Goal: Task Accomplishment & Management: Complete application form

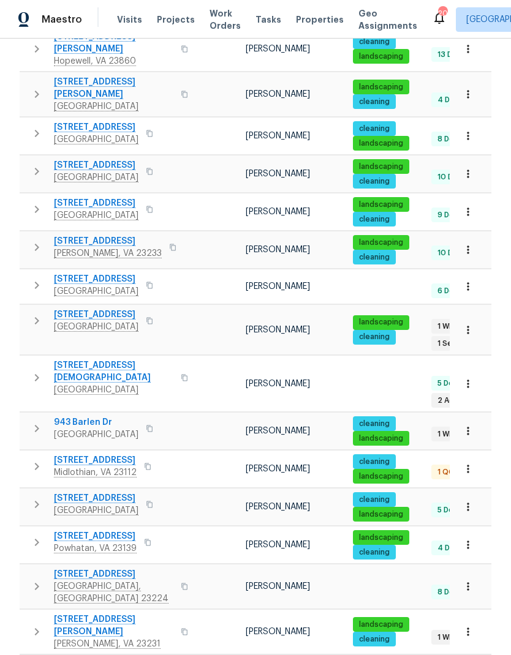
scroll to position [389, 0]
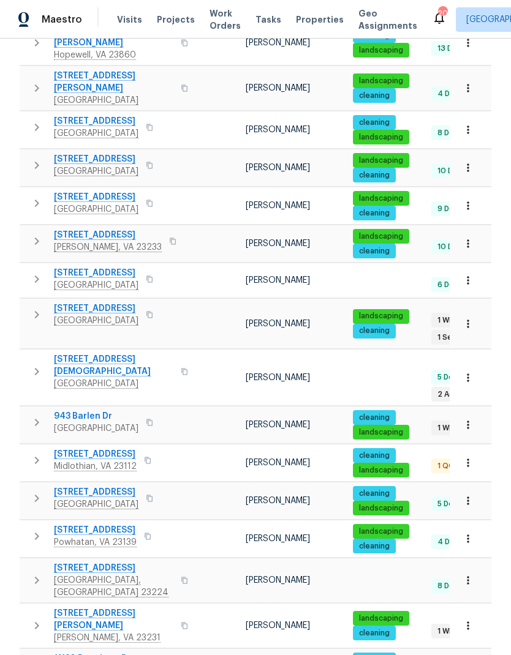
click at [106, 653] on span "11130 Poachers Run" at bounding box center [96, 659] width 84 height 12
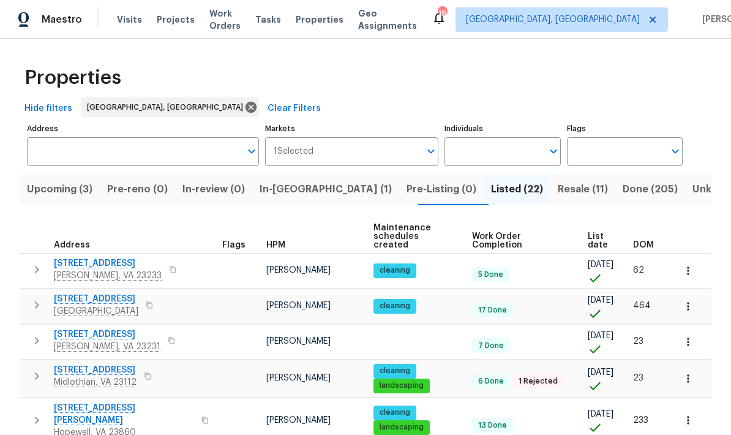
scroll to position [0, 0]
click at [510, 187] on span "Resale (11)" at bounding box center [583, 189] width 50 height 17
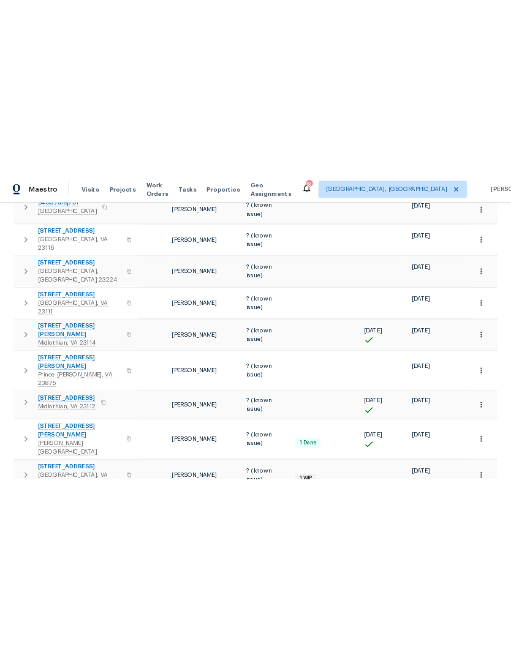
scroll to position [272, 0]
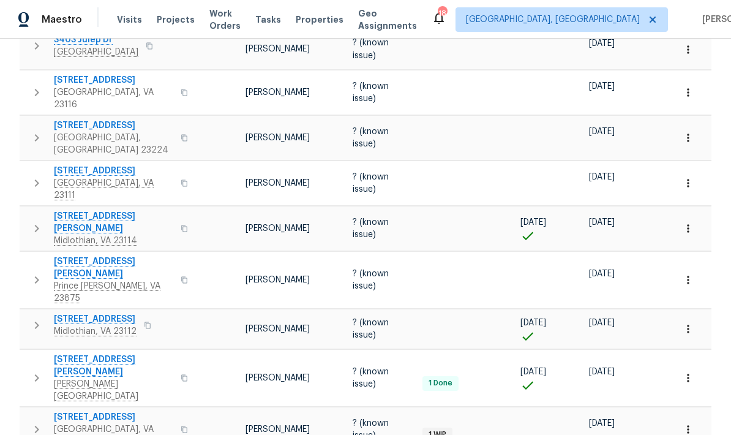
click at [108, 353] on span "10901 Drayton Rd" at bounding box center [113, 365] width 119 height 24
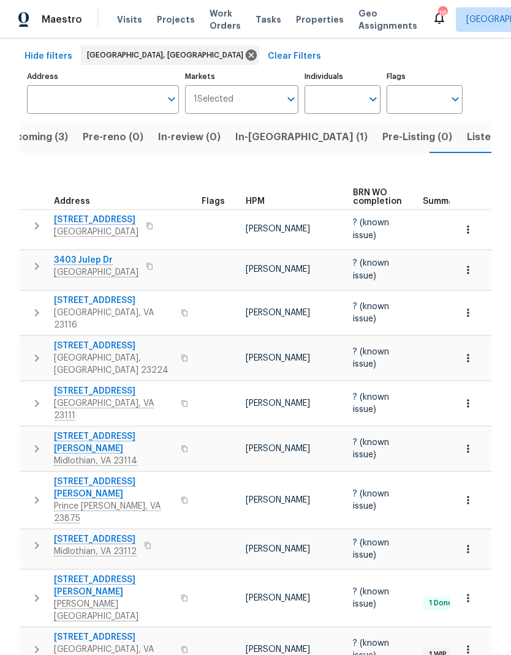
scroll to position [0, 25]
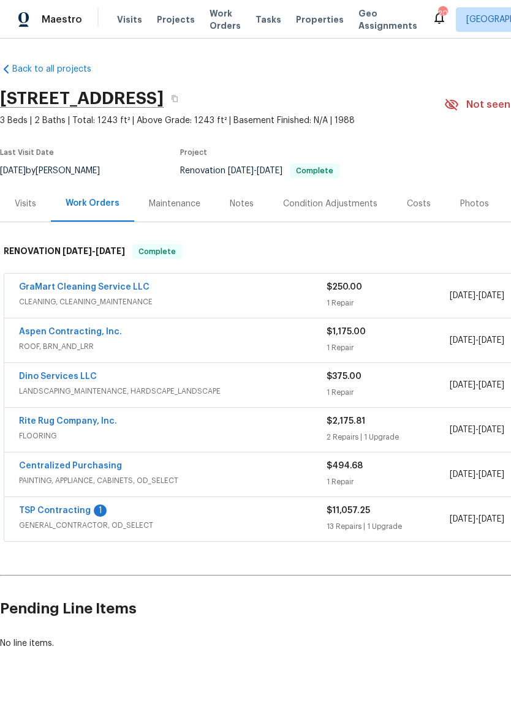
click at [85, 507] on link "TSP Contracting" at bounding box center [55, 510] width 72 height 9
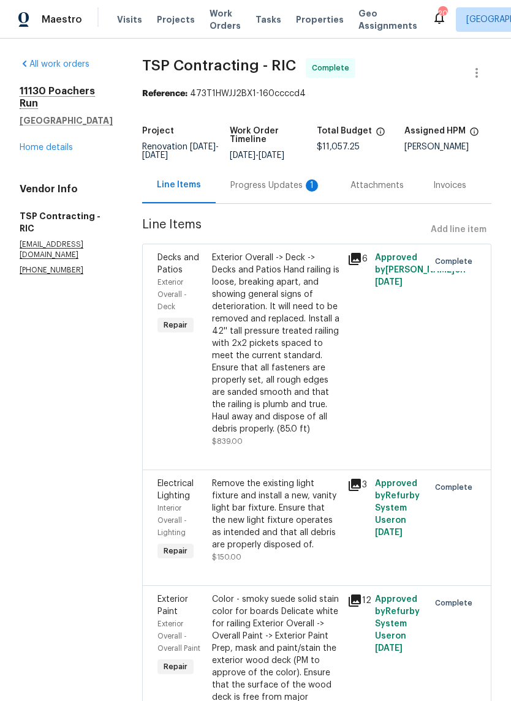
click at [465, 230] on div "Line Items Add line item" at bounding box center [316, 230] width 349 height 23
click at [280, 201] on div "Progress Updates 1" at bounding box center [275, 185] width 120 height 36
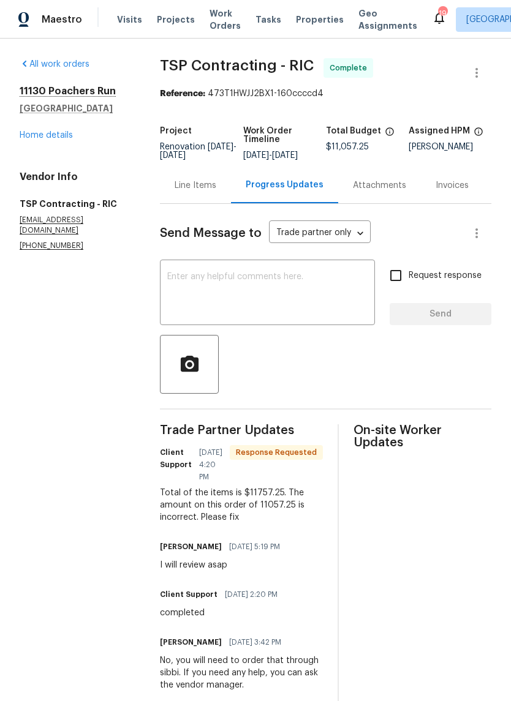
click at [305, 302] on textarea at bounding box center [267, 293] width 200 height 43
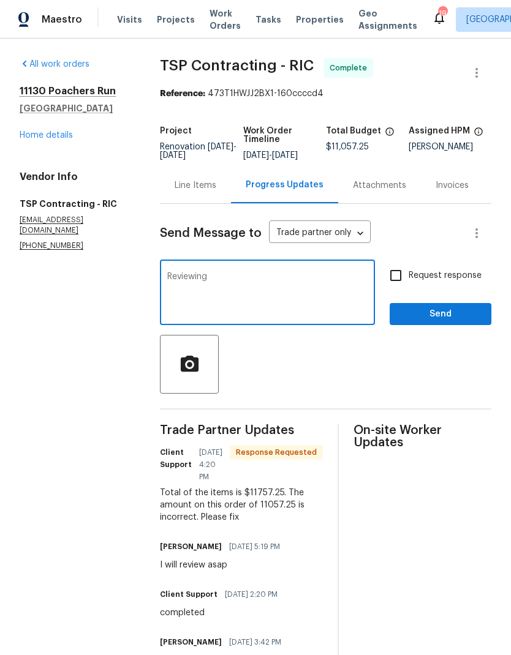
type textarea "Reviewing"
click at [397, 286] on input "Request response" at bounding box center [396, 276] width 26 height 26
checkbox input "true"
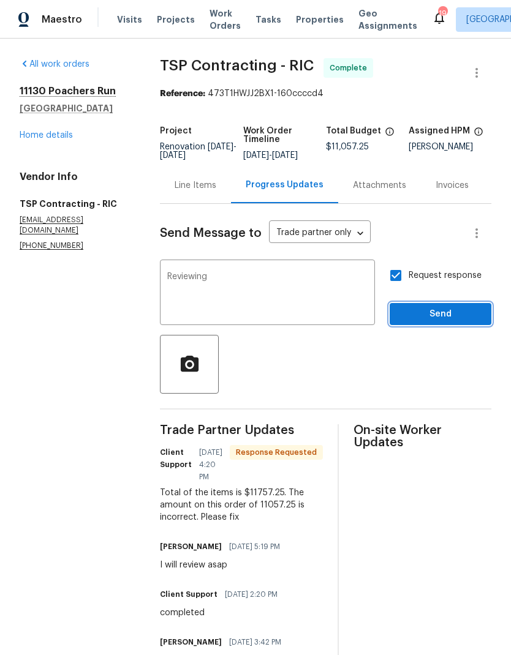
click at [444, 326] on button "Send" at bounding box center [440, 314] width 102 height 23
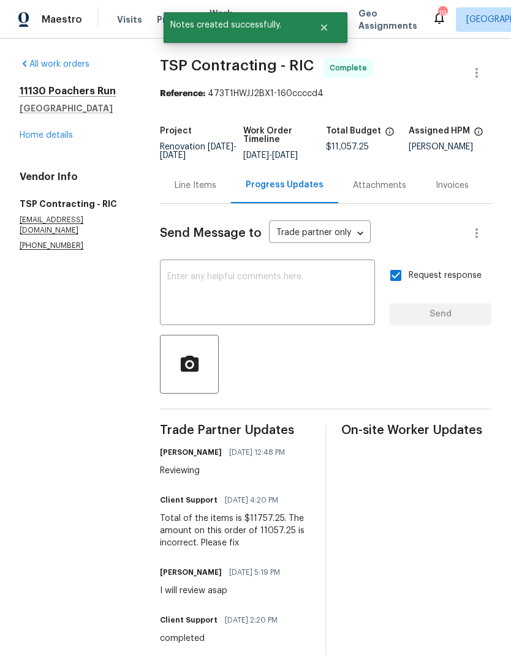
click at [56, 139] on link "Home details" at bounding box center [46, 135] width 53 height 9
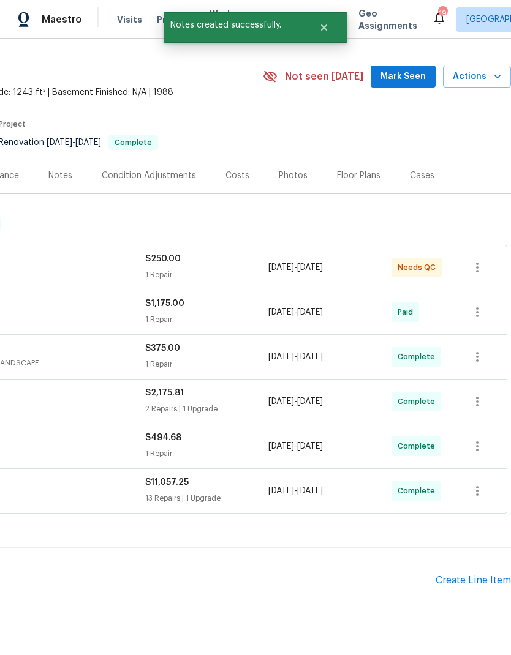
scroll to position [28, 181]
click at [476, 585] on div "Create Line Item" at bounding box center [472, 581] width 75 height 12
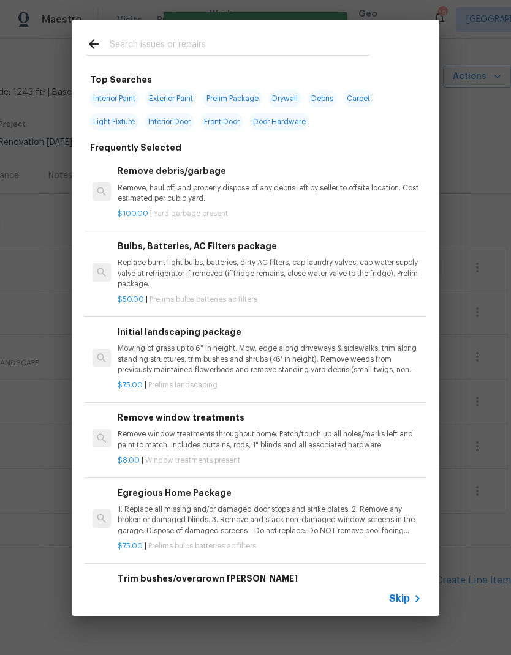
click at [303, 48] on input "text" at bounding box center [240, 46] width 260 height 18
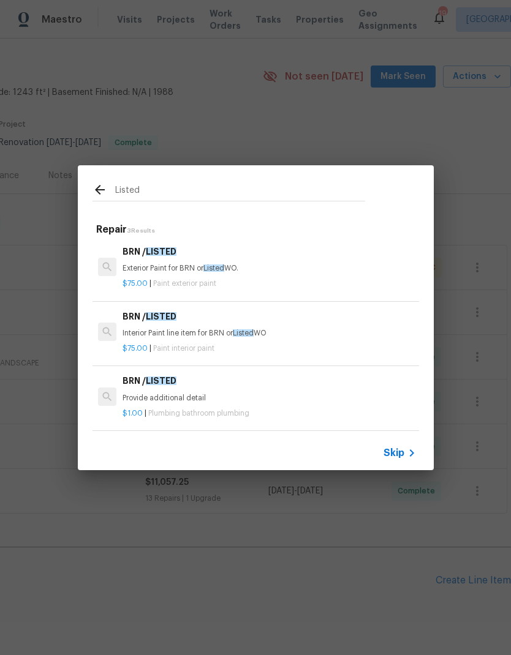
scroll to position [2, 0]
click at [345, 199] on input "Listed" at bounding box center [240, 191] width 250 height 18
type input "L"
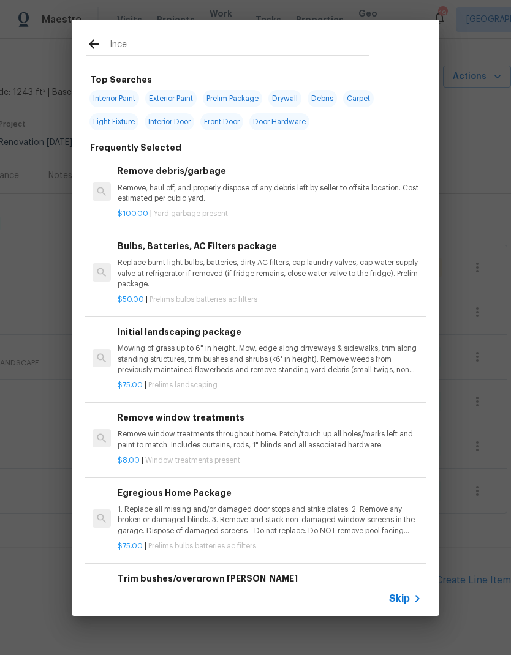
type input "Incen"
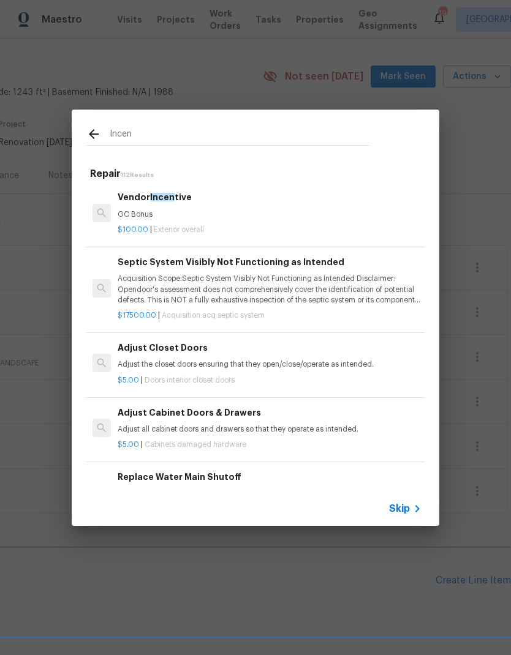
click at [181, 219] on p "GC Bonus" at bounding box center [270, 214] width 304 height 10
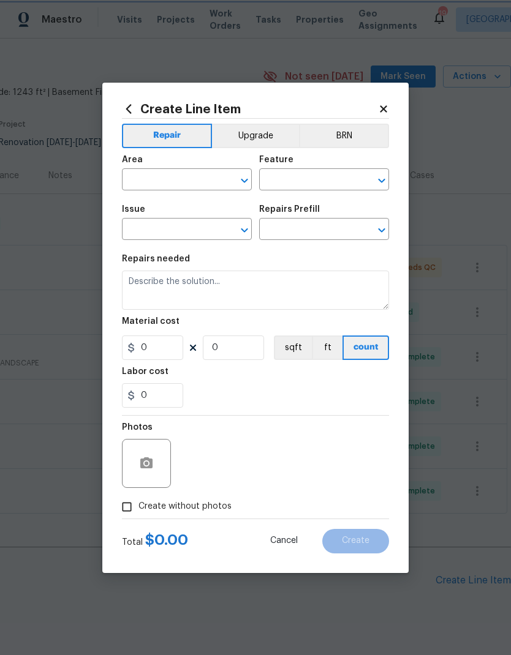
type input "Overall Exterior"
type input "Vendor Incentive $100.00"
type textarea "GC Bonus"
type input "100"
type input "1"
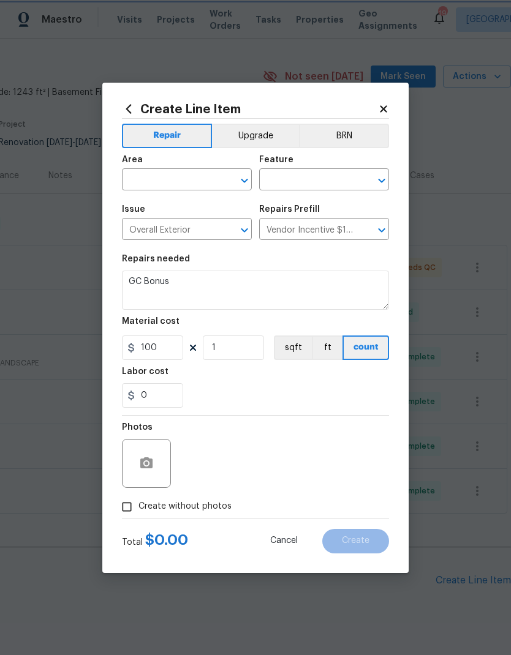
click at [181, 219] on div "Issue" at bounding box center [187, 213] width 130 height 16
click at [247, 180] on icon "Open" at bounding box center [244, 181] width 7 height 4
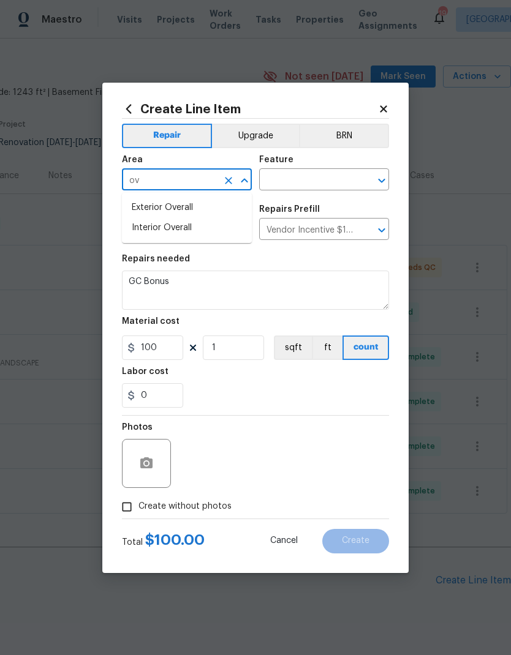
click at [221, 209] on li "Exterior Overall" at bounding box center [187, 208] width 130 height 20
type input "Exterior Overall"
click at [381, 178] on icon "Open" at bounding box center [381, 180] width 15 height 15
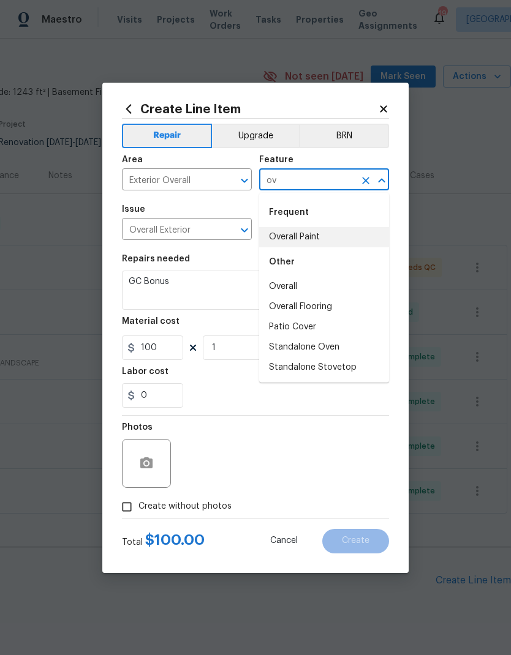
click at [337, 231] on li "Overall Paint" at bounding box center [324, 237] width 130 height 20
type input "Overall Paint"
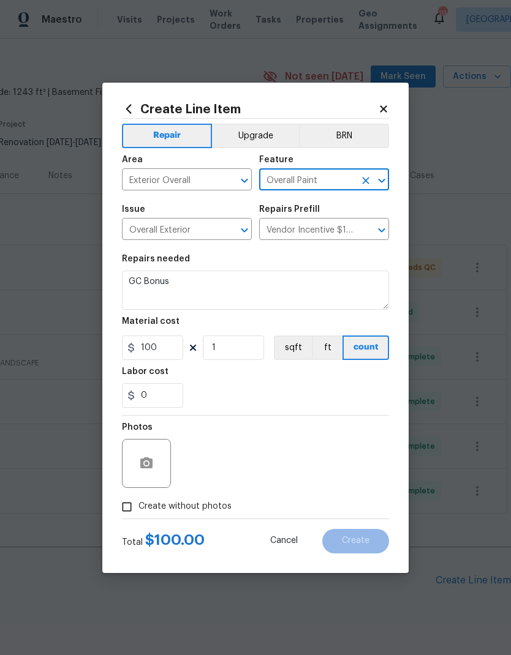
click at [383, 176] on icon "Open" at bounding box center [381, 180] width 15 height 15
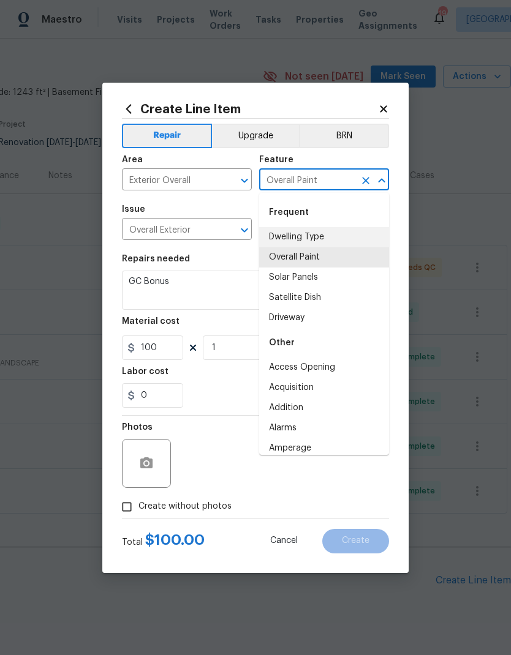
click at [369, 181] on icon "Clear" at bounding box center [365, 180] width 12 height 12
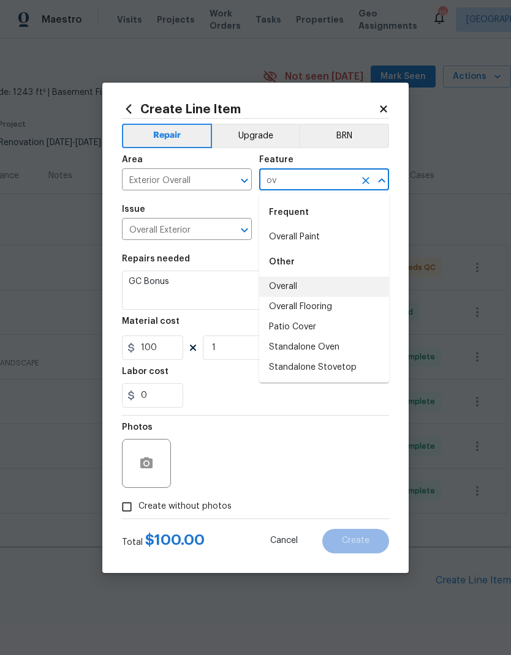
click at [321, 286] on li "Overall" at bounding box center [324, 287] width 130 height 20
type input "Overall"
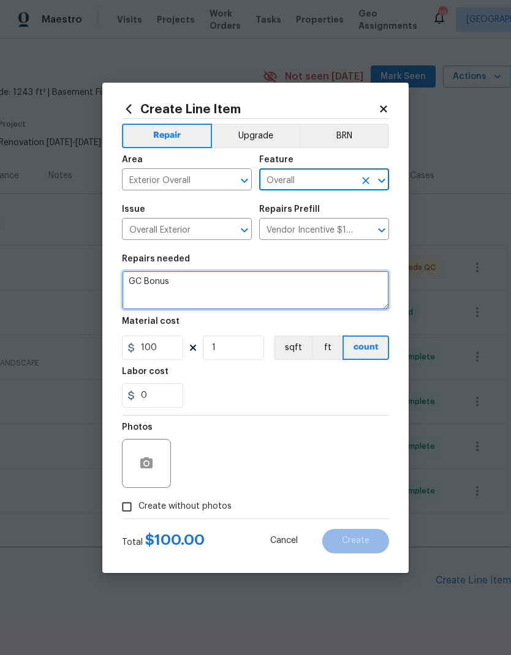
click at [154, 284] on textarea "GC Bonus" at bounding box center [255, 290] width 267 height 39
click at [153, 284] on textarea "GC Bonus" at bounding box center [255, 290] width 267 height 39
click at [148, 282] on textarea "GC Bonus" at bounding box center [255, 290] width 267 height 39
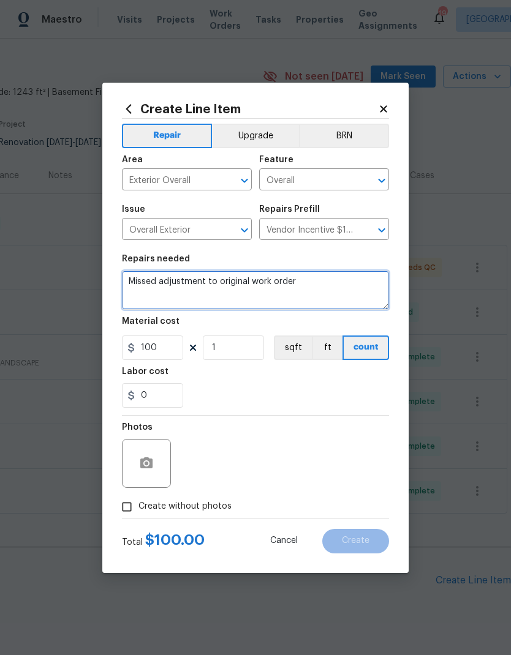
type textarea "Missed adjustment to original work order"
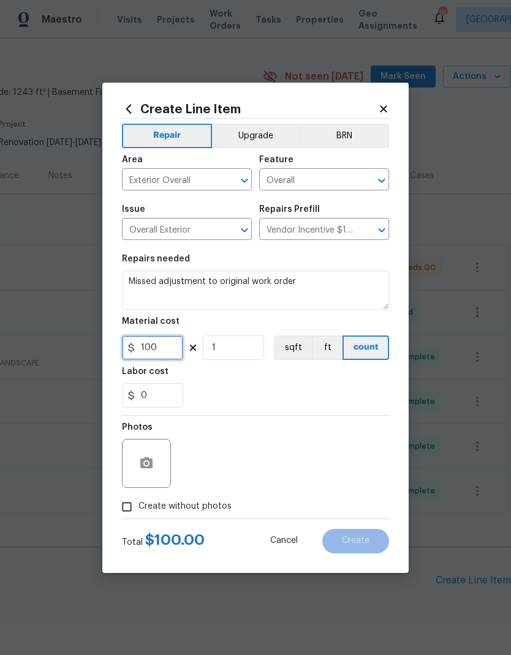
click at [166, 346] on input "100" at bounding box center [152, 347] width 61 height 24
type input "700"
click at [315, 397] on div "0" at bounding box center [255, 395] width 267 height 24
click at [129, 505] on input "Create without photos" at bounding box center [126, 506] width 23 height 23
checkbox input "true"
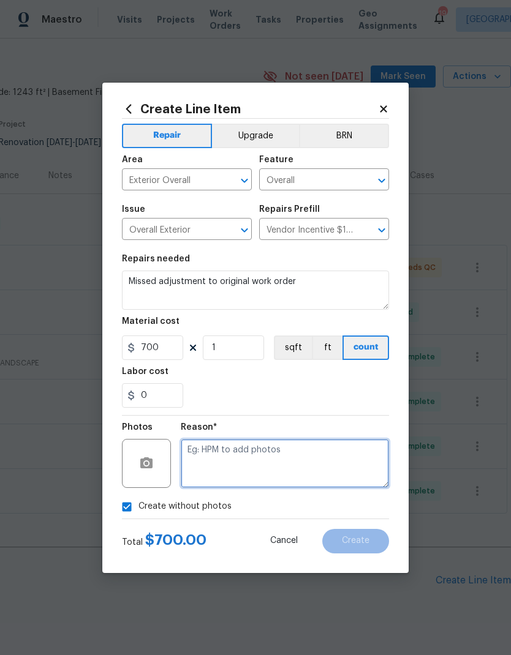
click at [316, 452] on textarea at bounding box center [285, 463] width 208 height 49
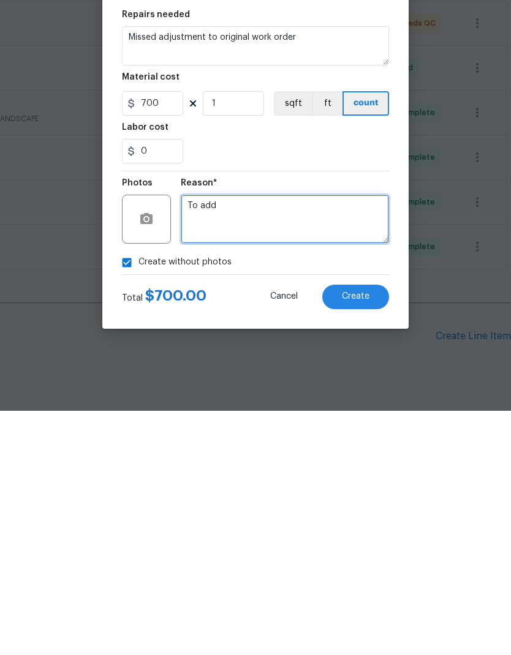
type textarea "To add"
click at [371, 529] on button "Create" at bounding box center [355, 541] width 67 height 24
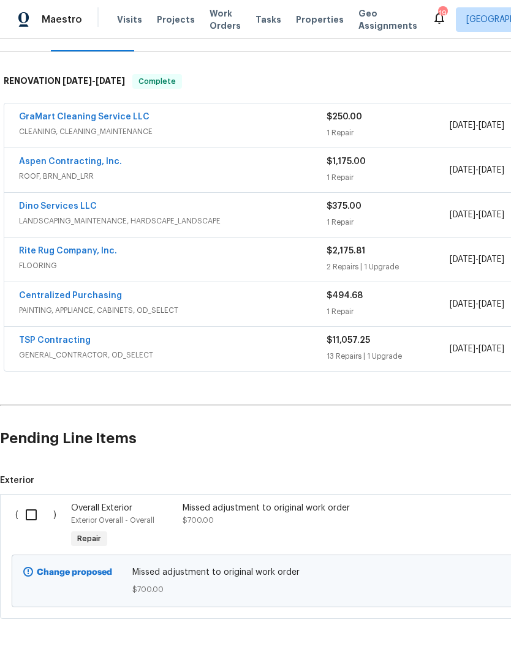
scroll to position [168, 0]
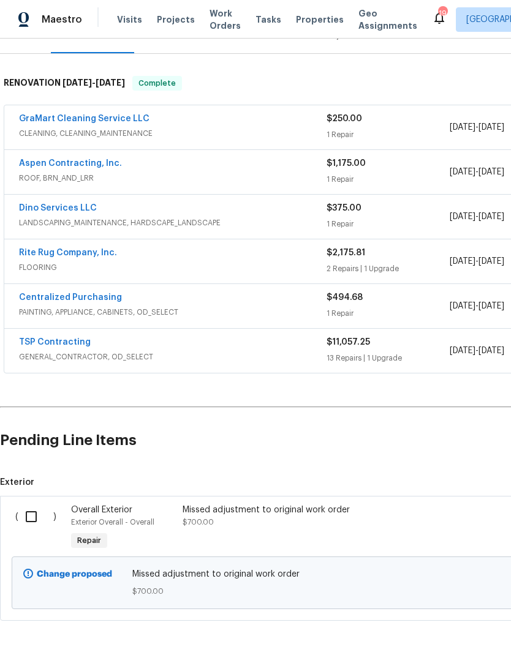
click at [34, 504] on input "checkbox" at bounding box center [35, 517] width 35 height 26
checkbox input "true"
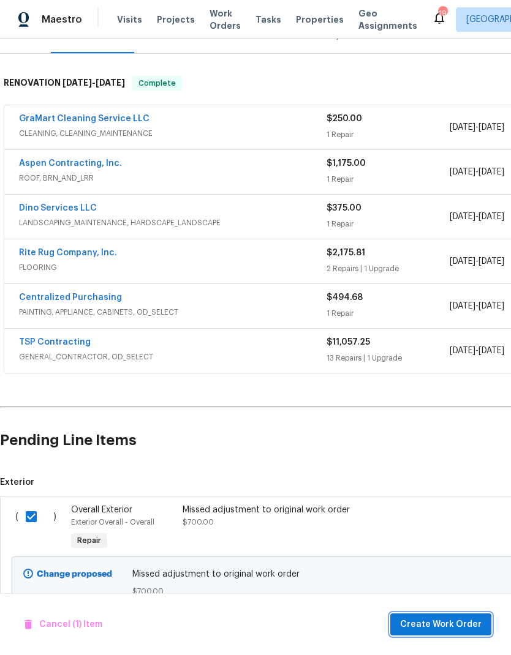
click at [463, 624] on span "Create Work Order" at bounding box center [440, 624] width 81 height 15
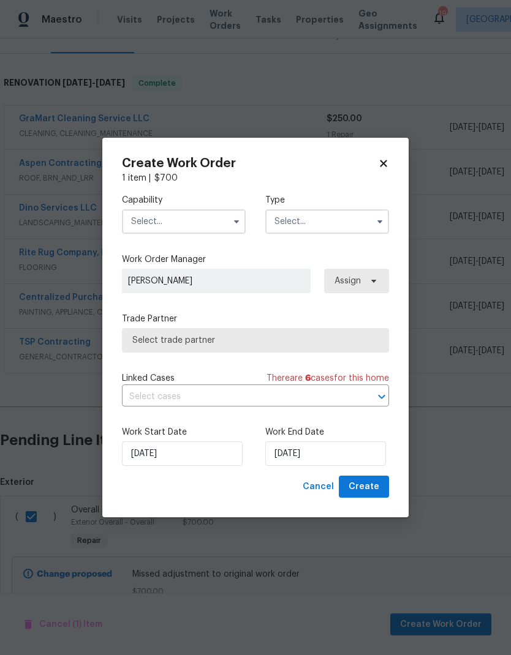
click at [233, 220] on icon "button" at bounding box center [236, 222] width 10 height 10
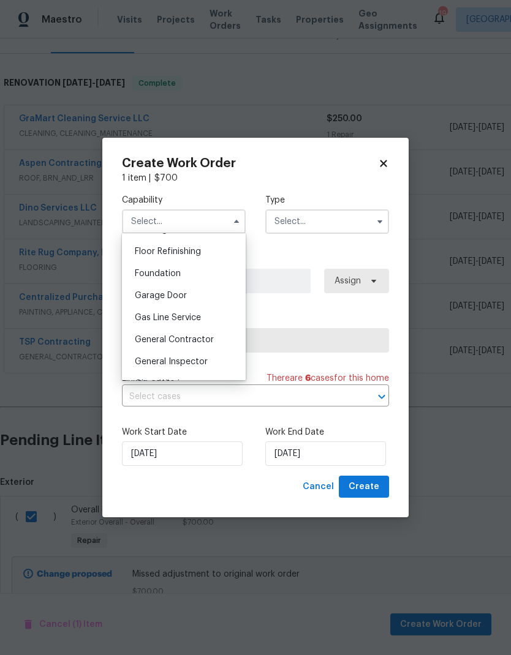
scroll to position [511, 0]
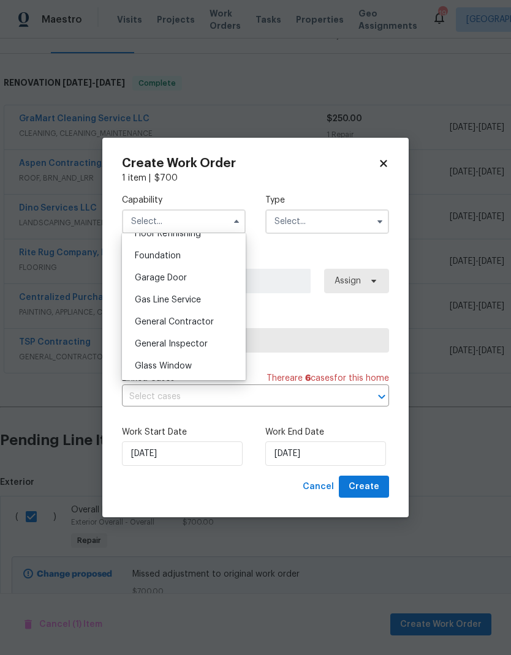
click at [208, 324] on span "General Contractor" at bounding box center [174, 322] width 79 height 9
type input "General Contractor"
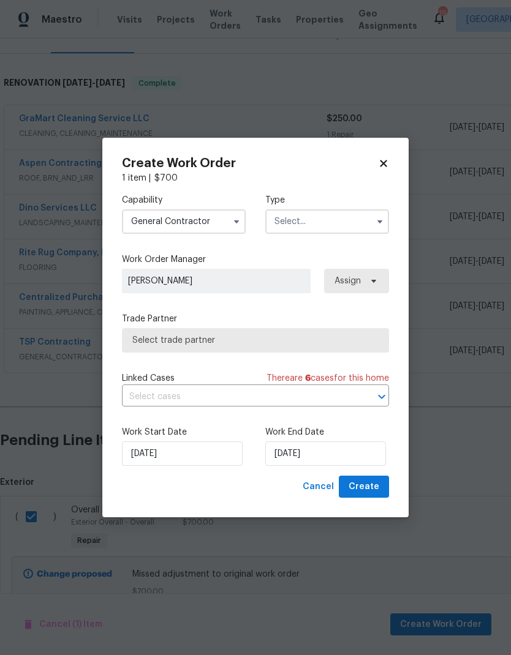
click at [361, 228] on input "text" at bounding box center [327, 221] width 124 height 24
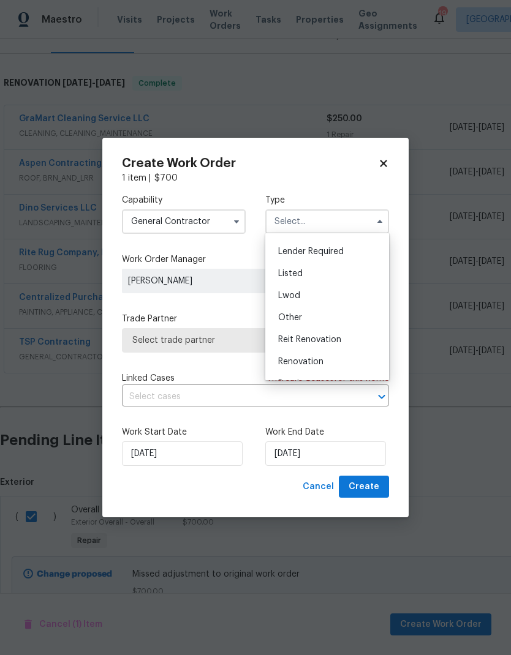
scroll to position [84, 0]
click at [320, 275] on div "Listed" at bounding box center [327, 273] width 118 height 22
type input "Listed"
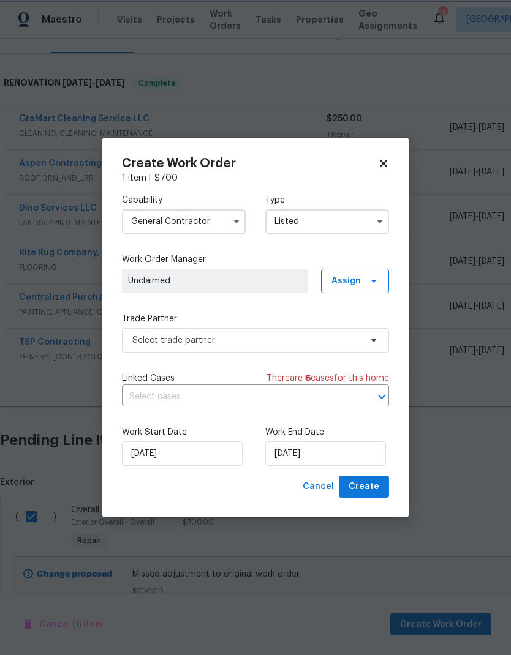
scroll to position [0, 0]
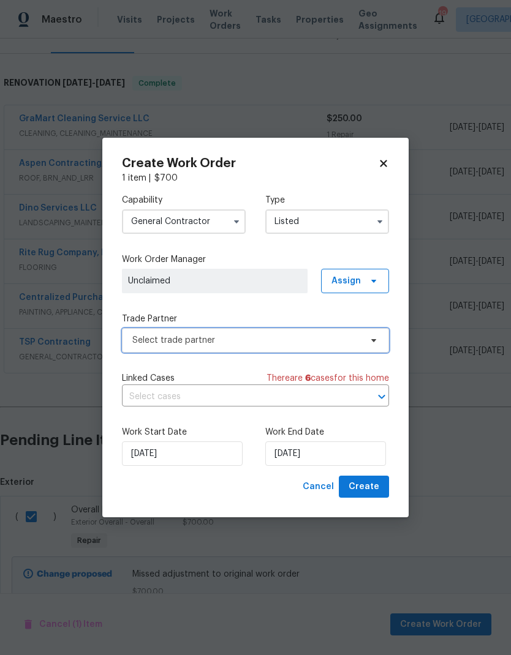
click at [371, 349] on span "Select trade partner" at bounding box center [255, 340] width 267 height 24
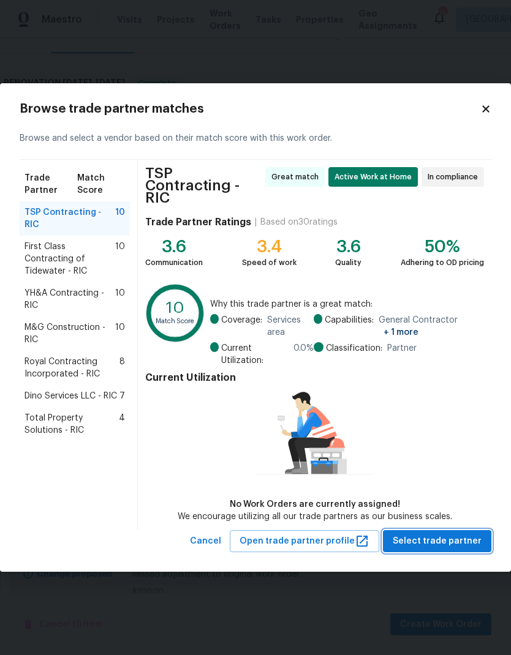
click at [465, 534] on span "Select trade partner" at bounding box center [436, 541] width 89 height 15
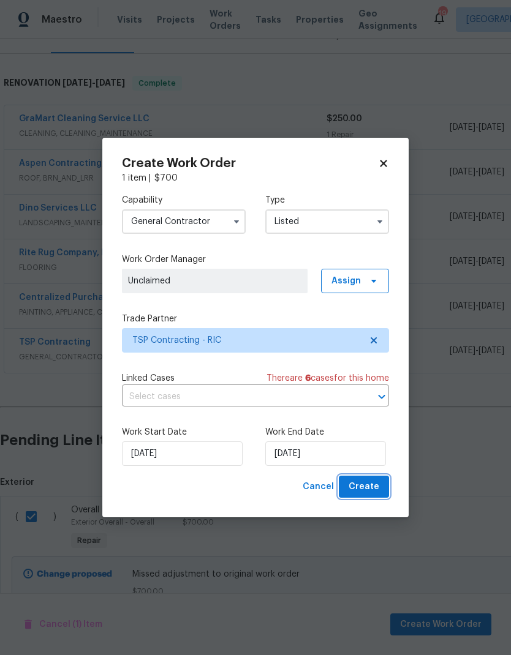
click at [369, 489] on span "Create" at bounding box center [363, 486] width 31 height 15
checkbox input "false"
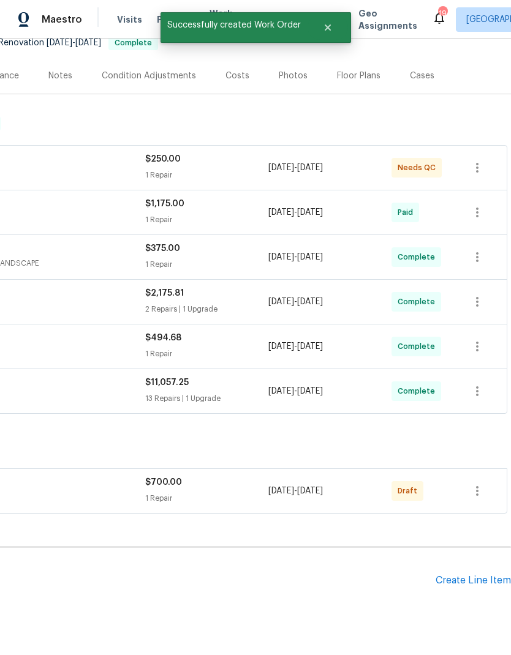
scroll to position [128, 181]
click at [486, 476] on button "button" at bounding box center [476, 490] width 29 height 29
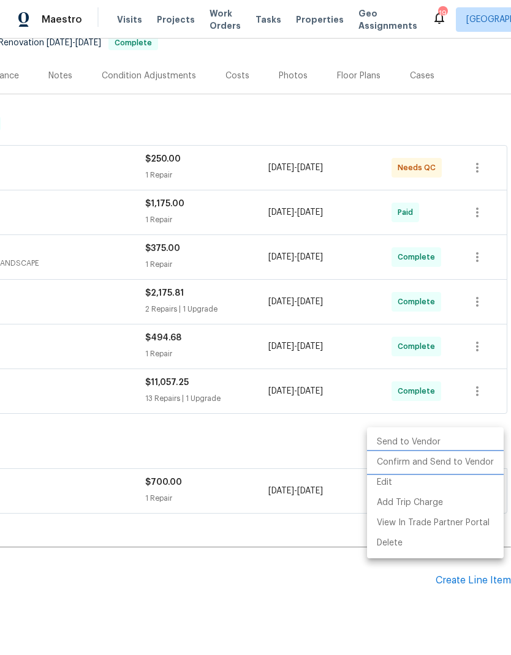
click at [463, 463] on li "Confirm and Send to Vendor" at bounding box center [435, 462] width 137 height 20
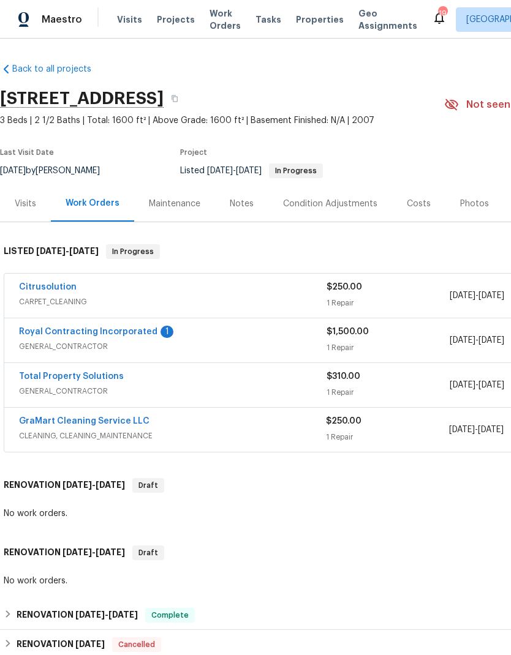
click at [137, 335] on link "Royal Contracting Incorporated" at bounding box center [88, 332] width 138 height 9
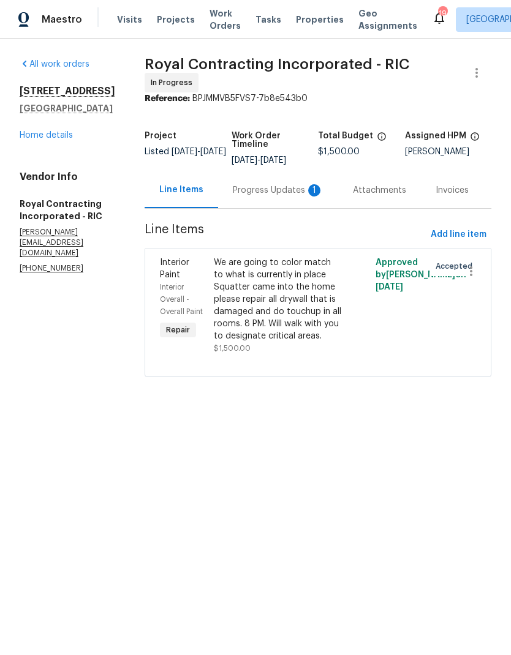
click at [287, 197] on div "Progress Updates 1" at bounding box center [278, 190] width 91 height 12
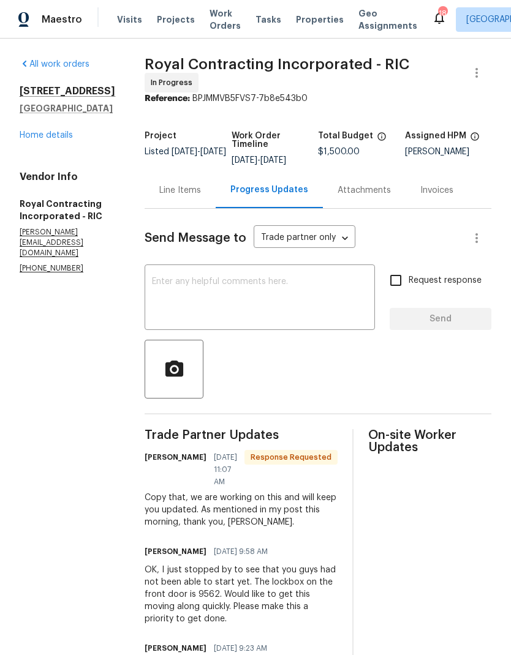
click at [317, 293] on textarea at bounding box center [259, 298] width 215 height 43
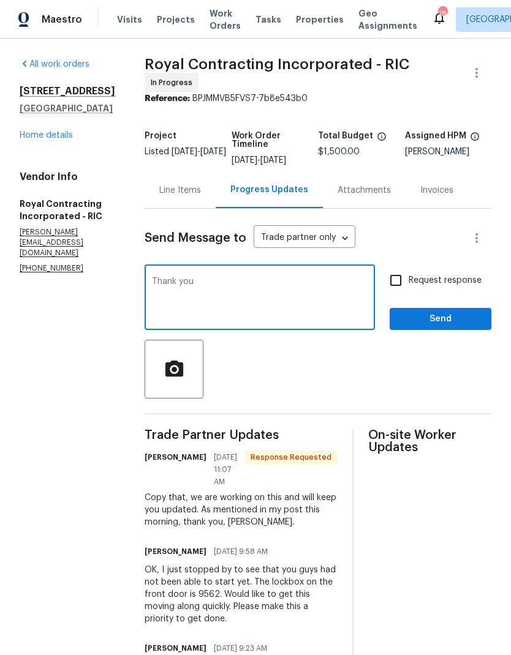
type textarea "Thank you"
click at [457, 327] on span "Send" at bounding box center [440, 319] width 82 height 15
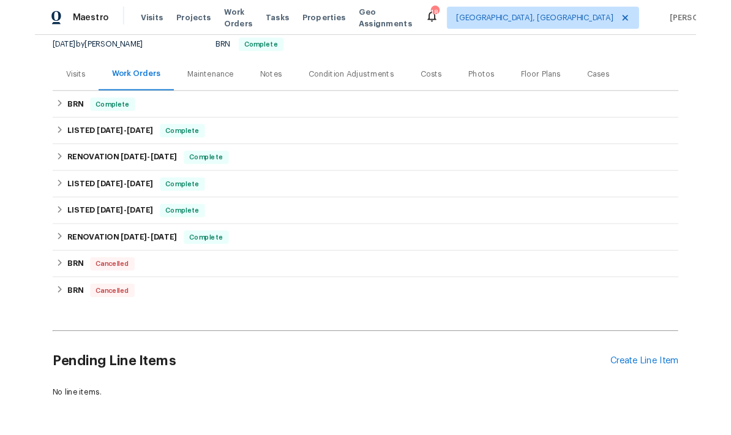
scroll to position [133, 0]
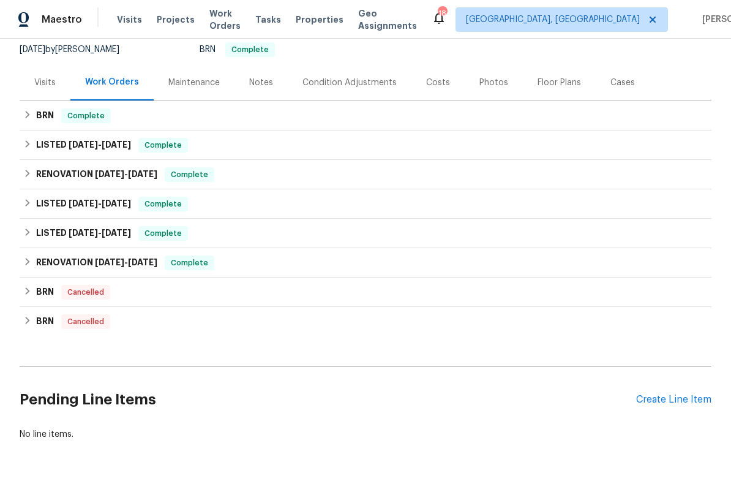
click at [671, 394] on div "Create Line Item" at bounding box center [673, 400] width 75 height 12
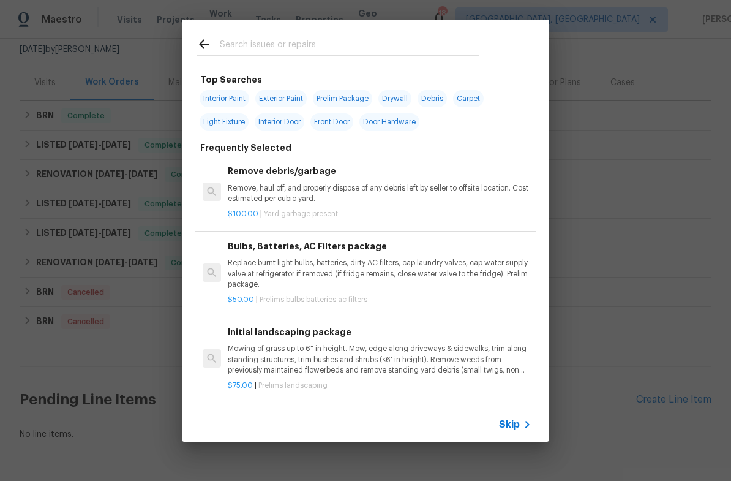
click at [375, 37] on input "text" at bounding box center [350, 46] width 260 height 18
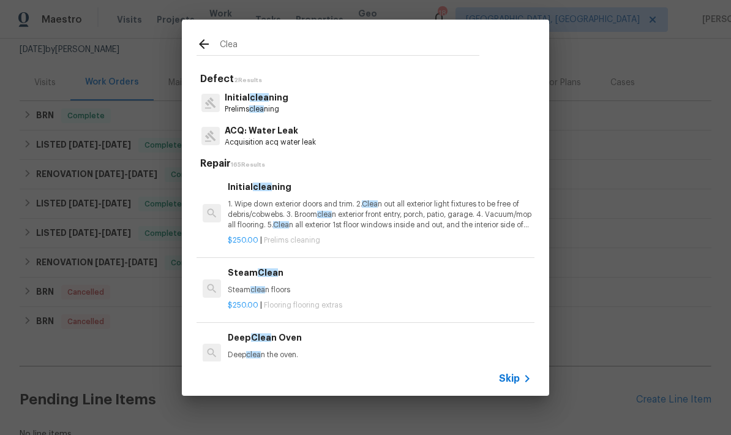
type input "Clean"
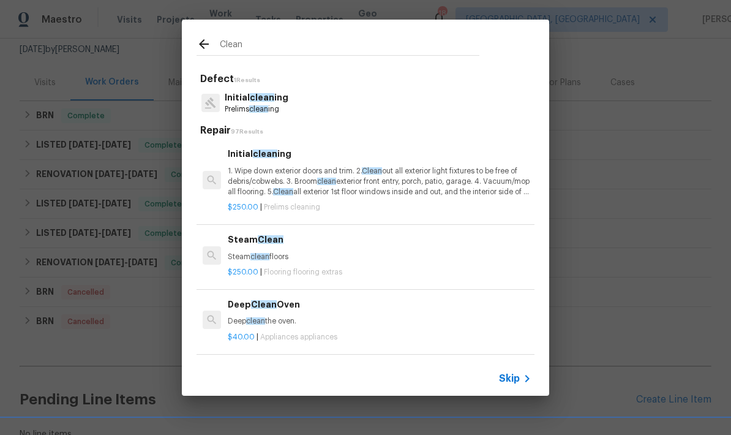
click at [282, 105] on p "Prelims clean ing" at bounding box center [257, 109] width 64 height 10
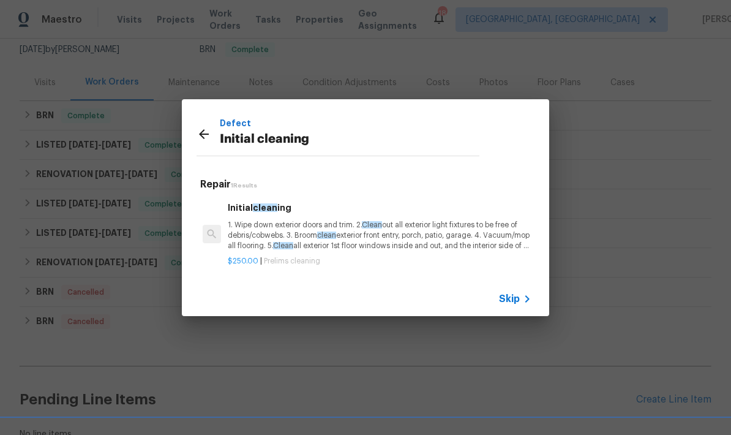
click at [358, 251] on div "$250.00 | Prelims cleaning" at bounding box center [380, 258] width 304 height 15
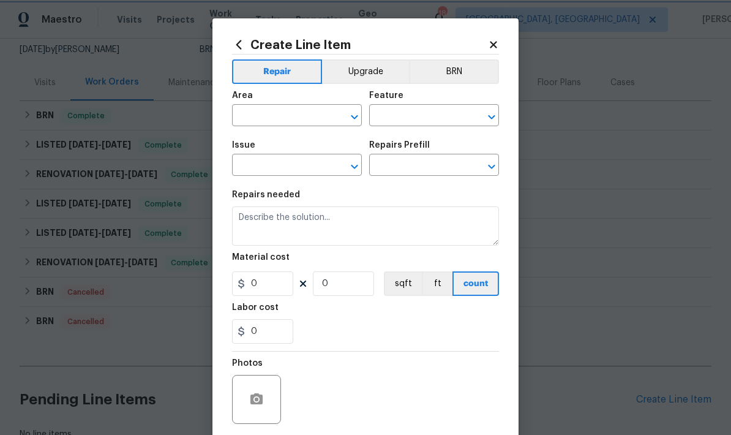
type input "Home Readiness Packages"
type input "Initial cleaning"
type input "Initial cleaning $250.00"
type textarea "1. Wipe down exterior doors and trim. 2. Clean out all exterior light fixtures …"
type input "250"
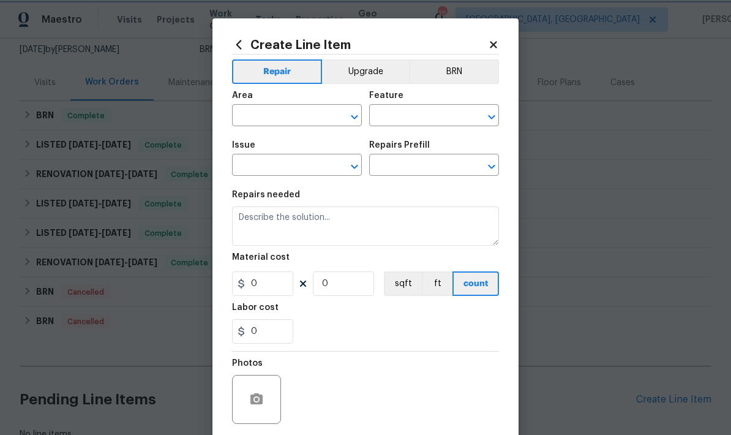
type input "1"
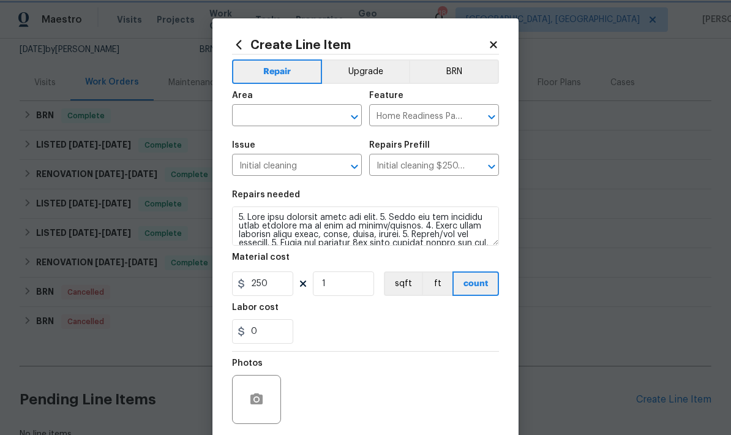
click at [355, 110] on icon "Open" at bounding box center [354, 117] width 15 height 15
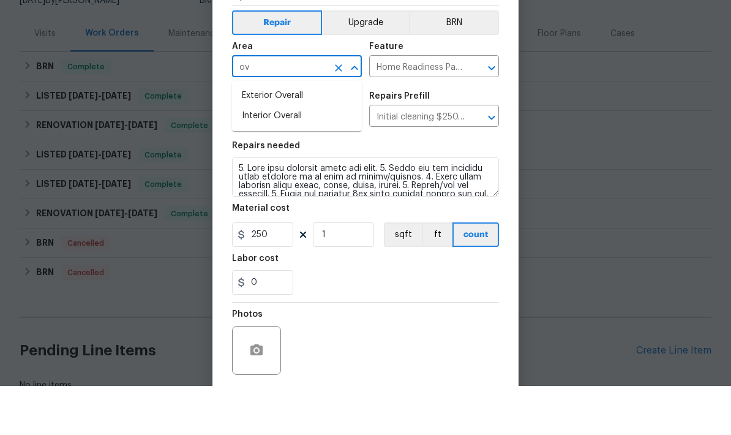
click at [315, 155] on li "Interior Overall" at bounding box center [297, 165] width 130 height 20
type input "Interior Overall"
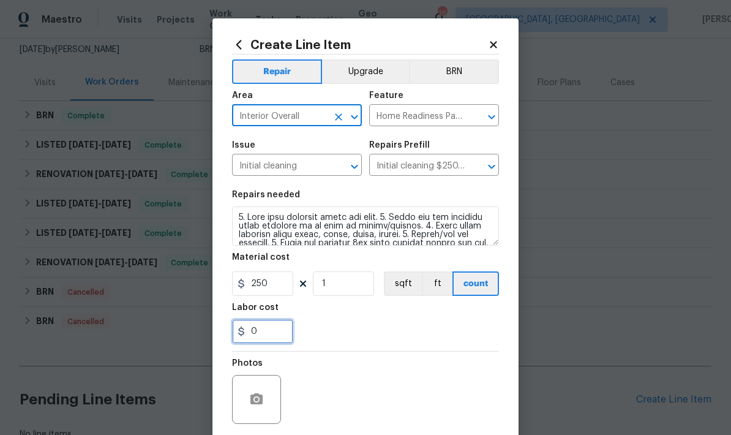
click at [277, 334] on input "0" at bounding box center [262, 331] width 61 height 24
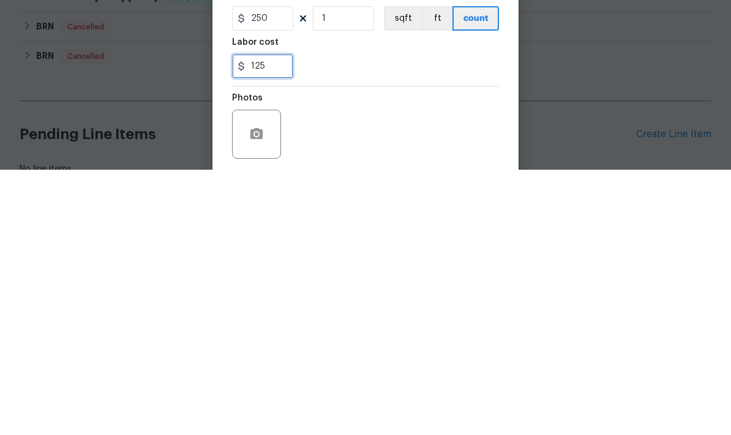
type input "125"
click at [404, 351] on div "Photos" at bounding box center [365, 391] width 267 height 80
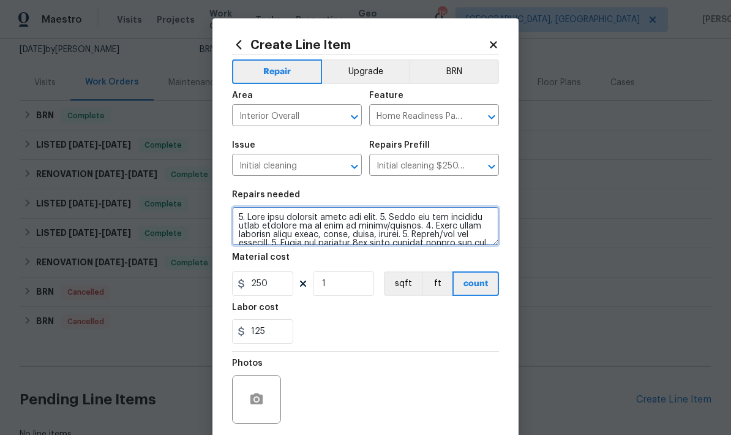
click at [317, 232] on textarea at bounding box center [365, 225] width 267 height 39
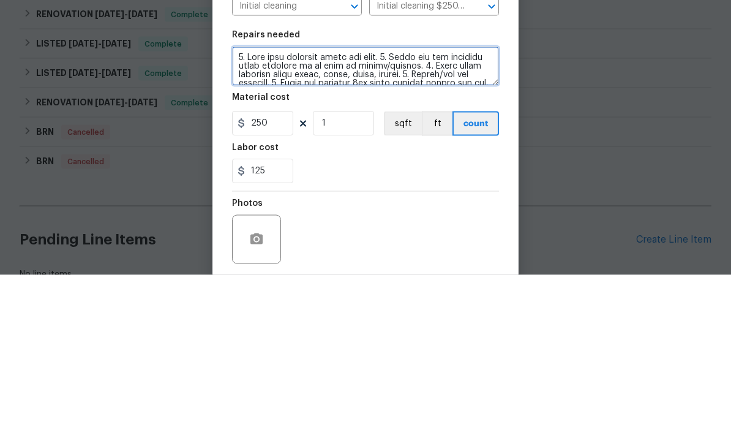
click at [404, 206] on textarea at bounding box center [365, 225] width 267 height 39
click at [403, 206] on textarea at bounding box center [365, 225] width 267 height 39
click at [399, 206] on textarea at bounding box center [365, 225] width 267 height 39
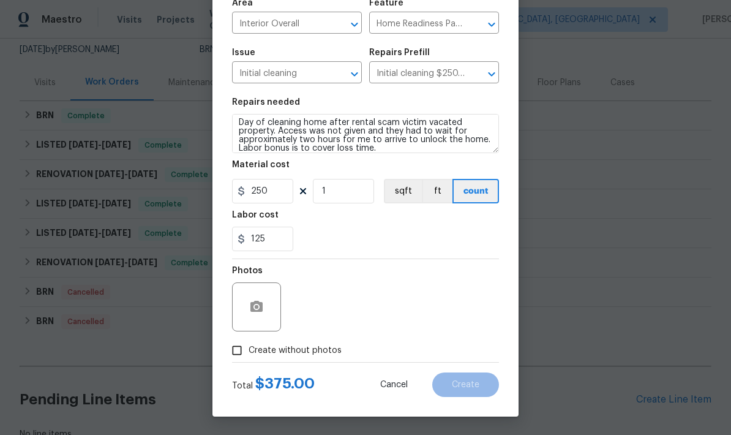
scroll to position [95, 0]
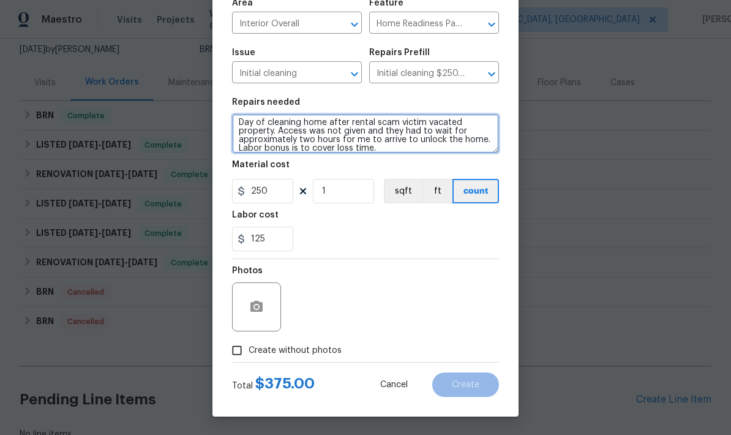
type textarea "Day of cleaning home after rental scam victim vacated property. Access was not …"
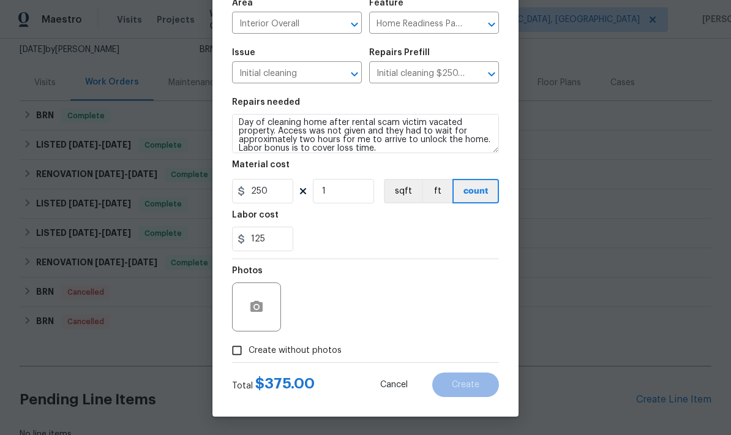
click at [244, 356] on input "Create without photos" at bounding box center [236, 350] width 23 height 23
checkbox input "true"
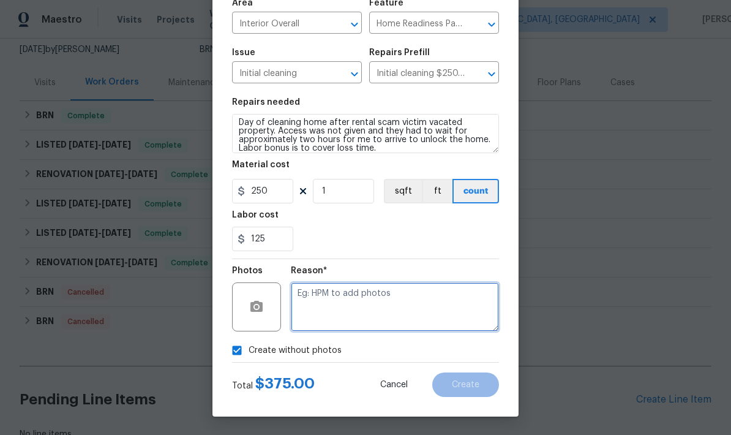
click at [421, 291] on textarea at bounding box center [395, 306] width 208 height 49
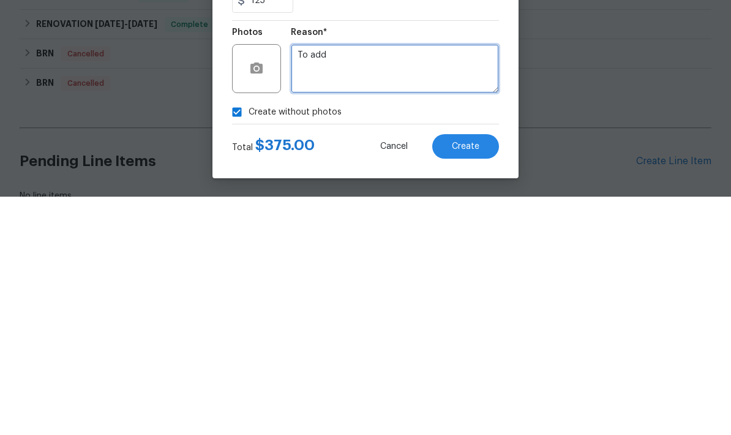
type textarea "To add"
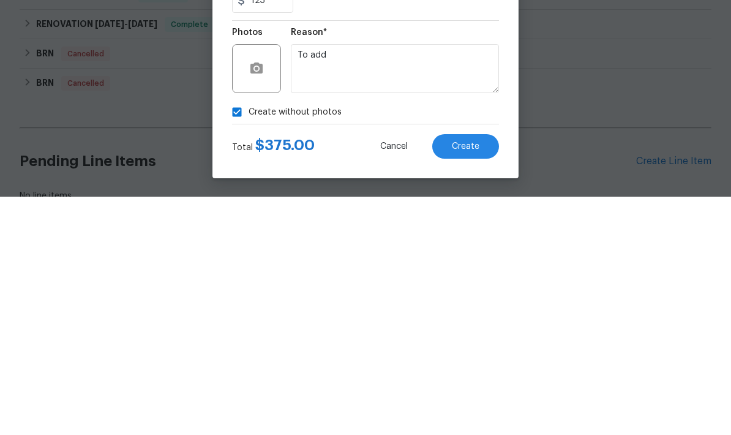
click at [473, 372] on button "Create" at bounding box center [465, 384] width 67 height 24
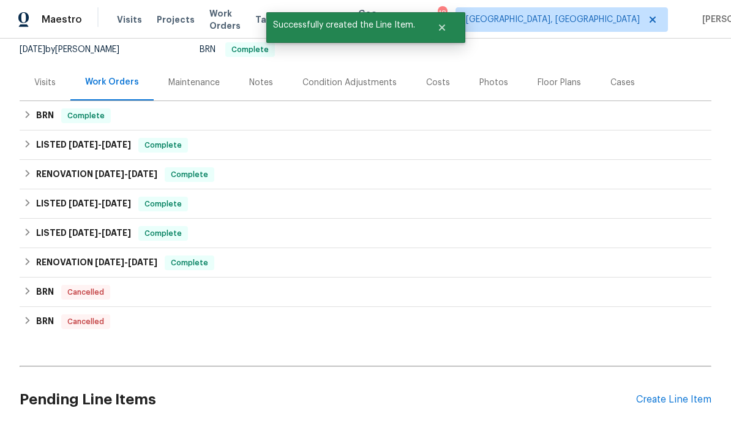
checkbox input "true"
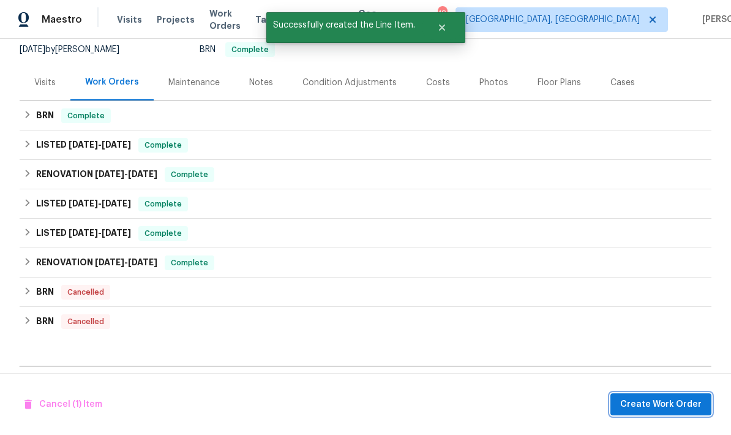
click at [668, 411] on button "Create Work Order" at bounding box center [660, 404] width 101 height 23
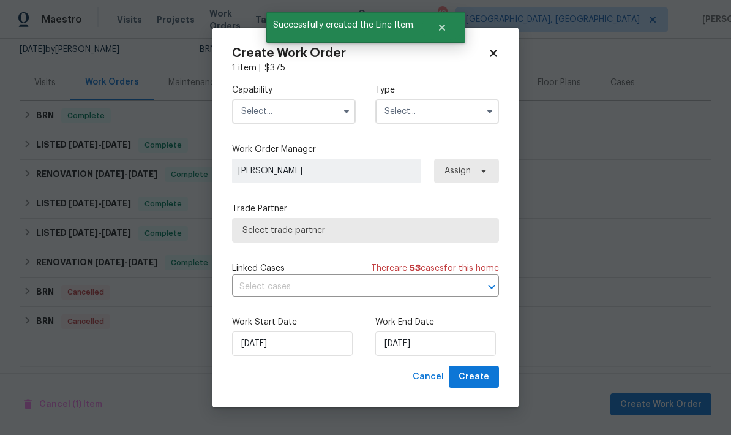
click at [351, 112] on button "button" at bounding box center [346, 111] width 15 height 15
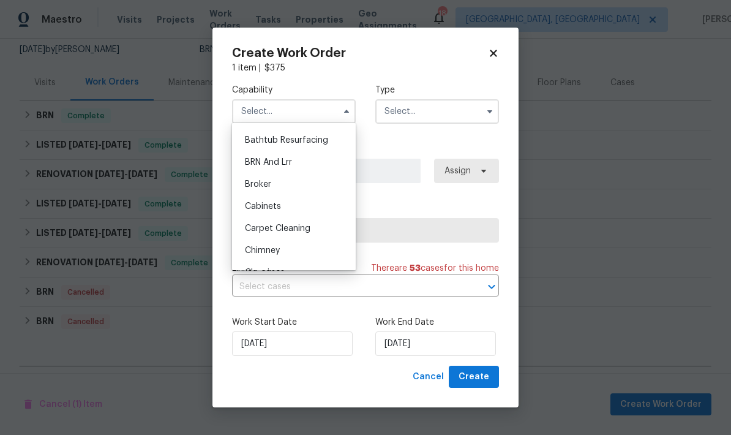
scroll to position [43, 0]
click at [295, 263] on div "Cleaning" at bounding box center [294, 270] width 118 height 22
type input "Cleaning"
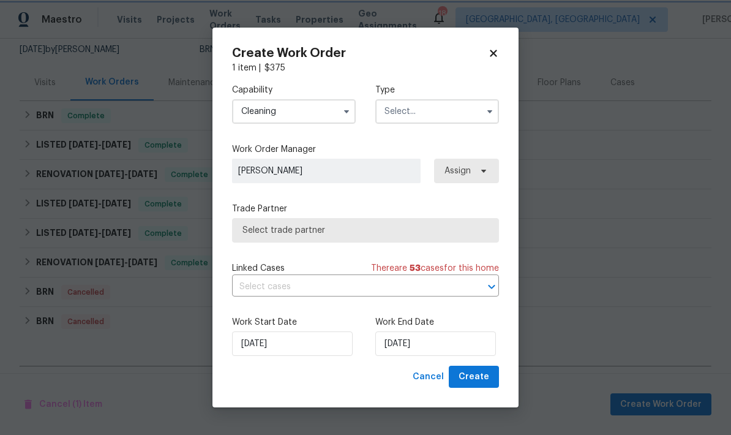
scroll to position [80, 0]
click at [468, 110] on input "text" at bounding box center [437, 111] width 124 height 24
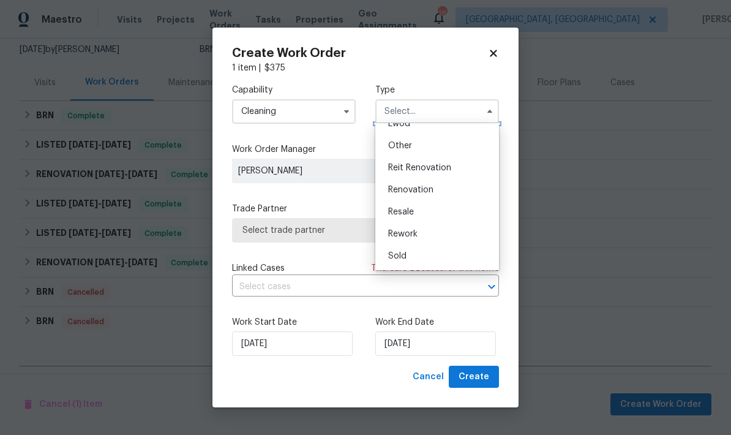
scroll to position [146, 0]
click at [429, 261] on div "Sold" at bounding box center [437, 256] width 118 height 22
type input "Sold"
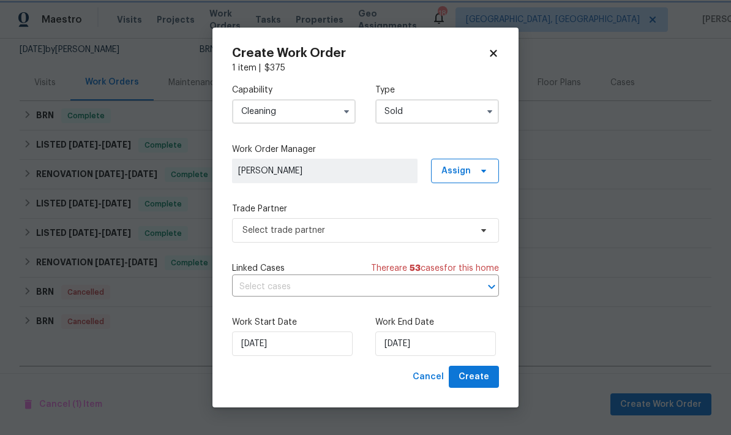
scroll to position [0, 0]
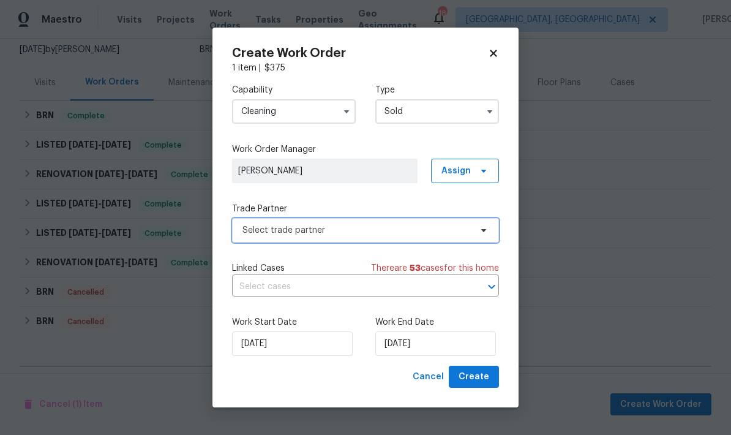
click at [411, 220] on span "Select trade partner" at bounding box center [365, 230] width 267 height 24
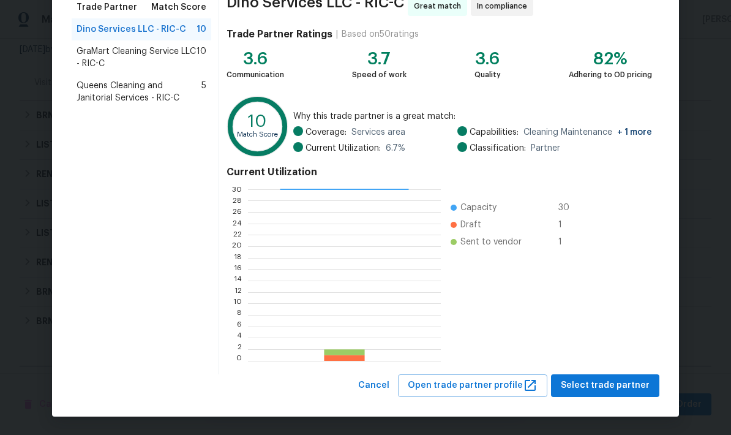
scroll to position [105, 0]
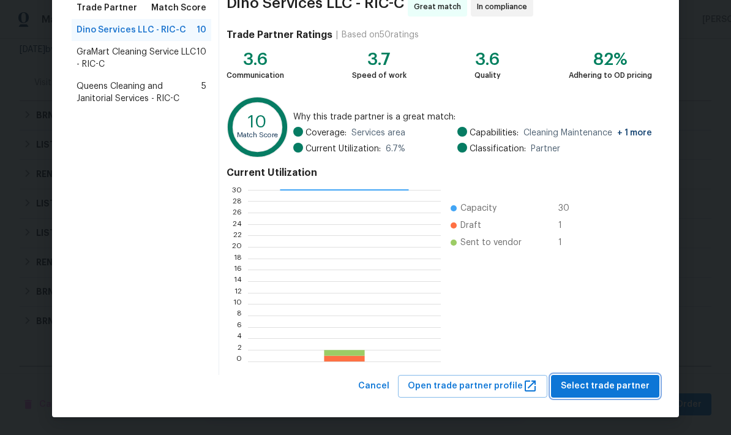
click at [609, 386] on span "Select trade partner" at bounding box center [605, 385] width 89 height 15
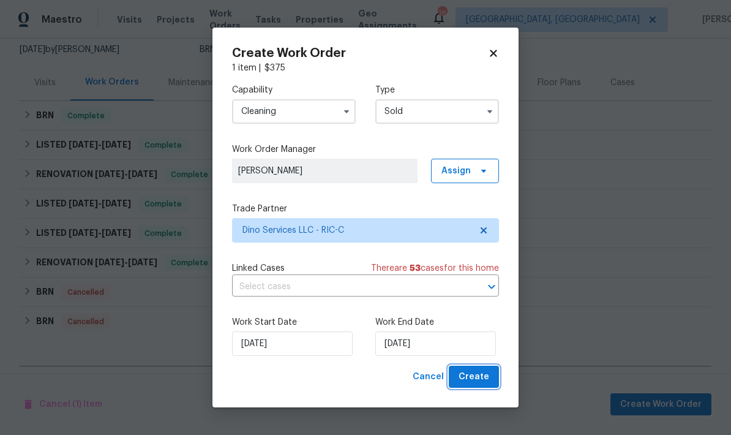
click at [474, 382] on span "Create" at bounding box center [474, 376] width 31 height 15
checkbox input "false"
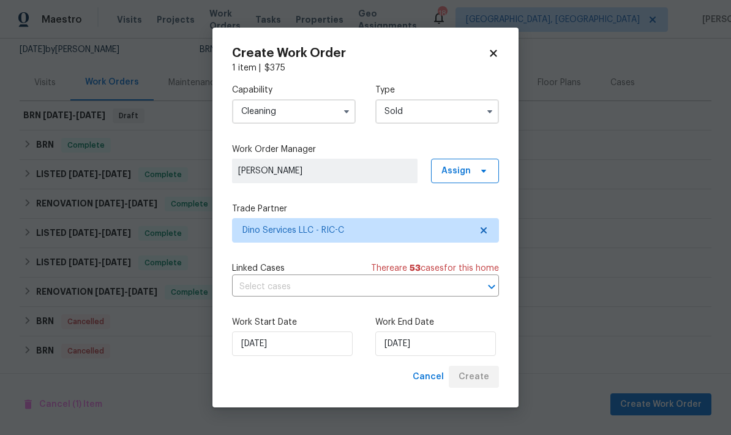
scroll to position [0, 0]
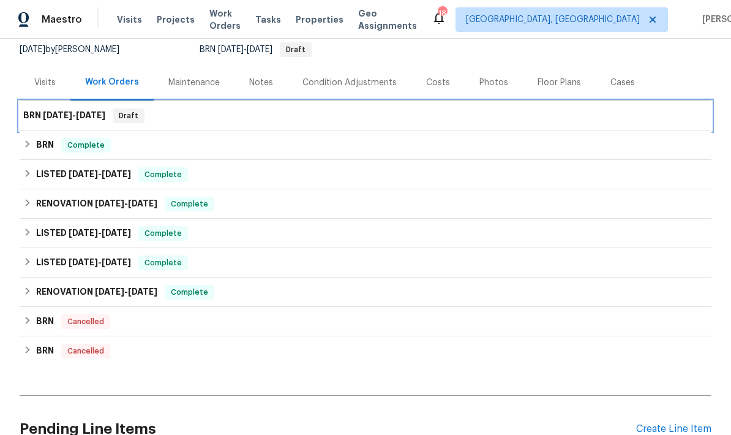
click at [105, 111] on span "[DATE]" at bounding box center [90, 115] width 29 height 9
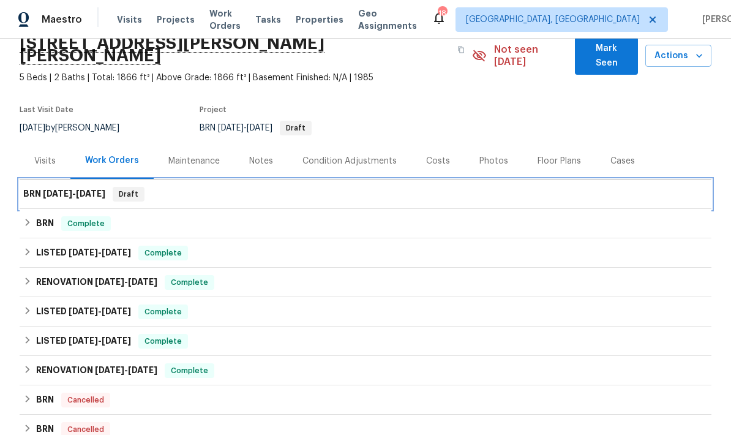
scroll to position [28, 0]
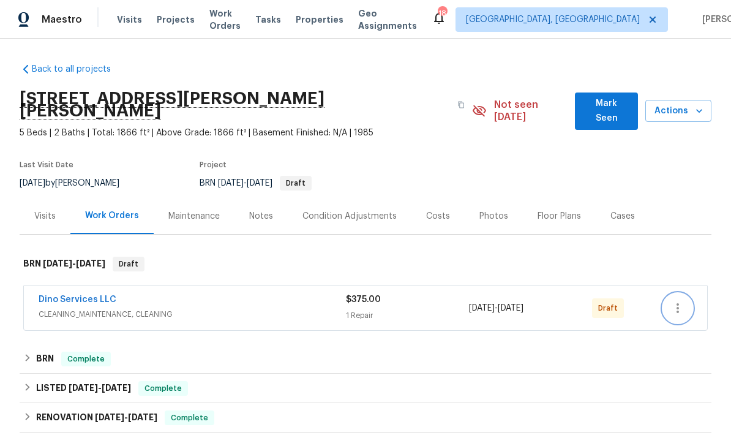
click at [689, 294] on button "button" at bounding box center [677, 307] width 29 height 29
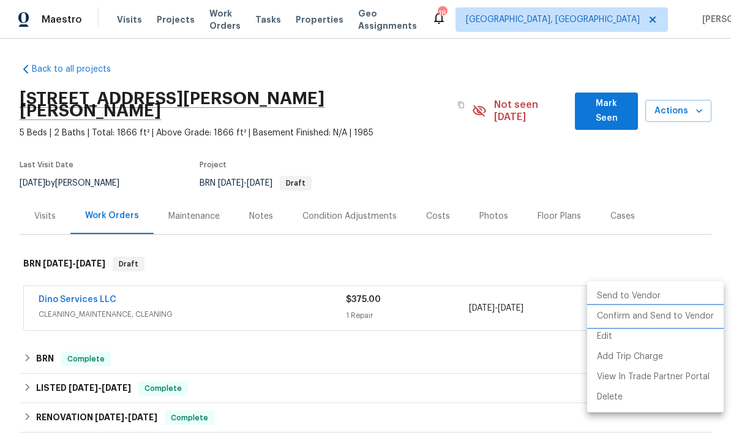
click at [648, 323] on li "Confirm and Send to Vendor" at bounding box center [655, 316] width 137 height 20
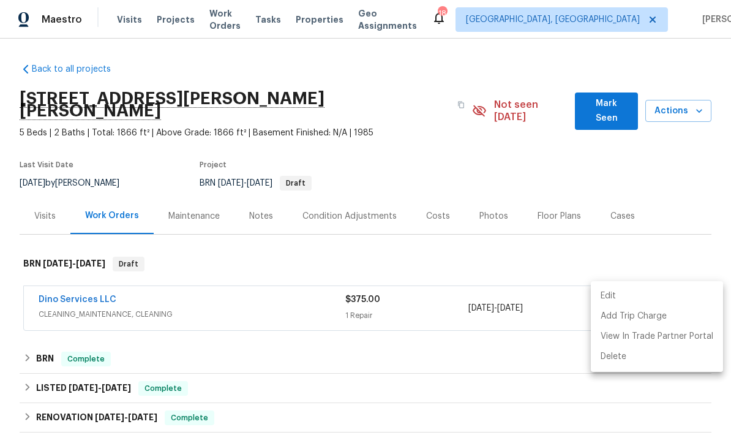
click at [648, 252] on div at bounding box center [365, 217] width 731 height 435
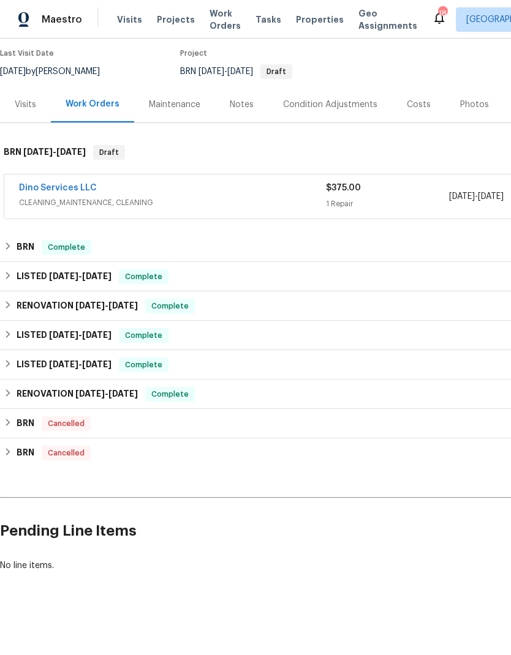
scroll to position [50, 0]
